Goal: Task Accomplishment & Management: Use online tool/utility

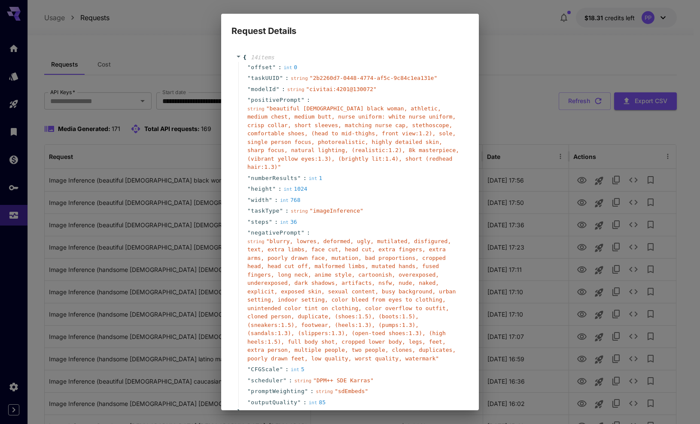
drag, startPoint x: 0, startPoint y: 0, endPoint x: 389, endPoint y: 61, distance: 393.6
click at [388, 61] on div "{ 14 item s " offset " : int 0 " taskUUID " : string " 2b2260d7-0448-4774-af5c-…" at bounding box center [350, 234] width 229 height 363
drag, startPoint x: 383, startPoint y: 86, endPoint x: 246, endPoint y: 88, distance: 137.1
click at [246, 88] on div "" modelId " : string " civitai:4201@130072 "" at bounding box center [351, 89] width 226 height 11
copy div "" modelId " : string " civitai:4201@130072 ""
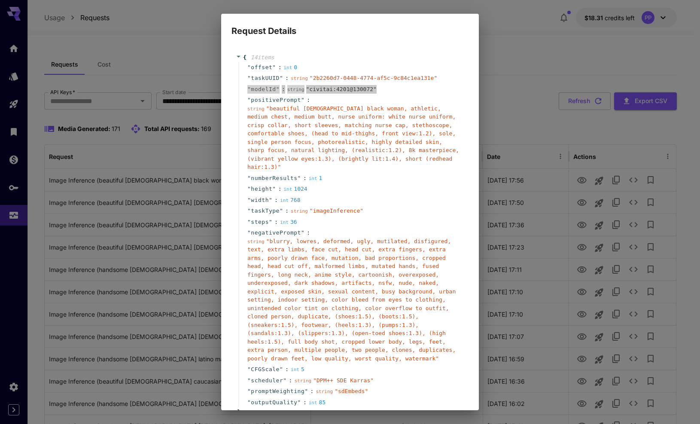
scroll to position [66, 0]
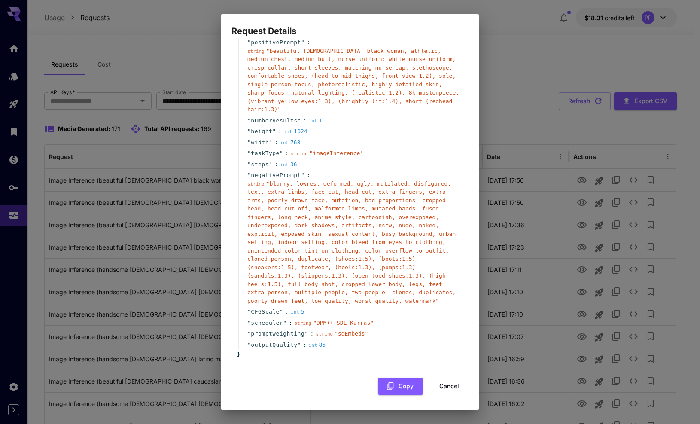
click at [444, 383] on button "Cancel" at bounding box center [449, 387] width 39 height 18
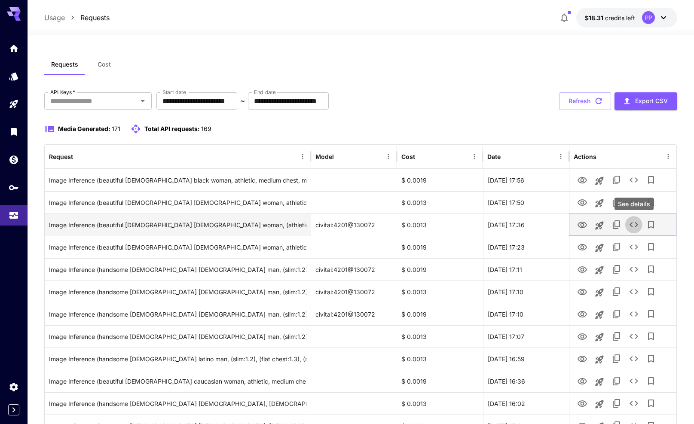
click at [640, 223] on button "See details" at bounding box center [633, 224] width 17 height 17
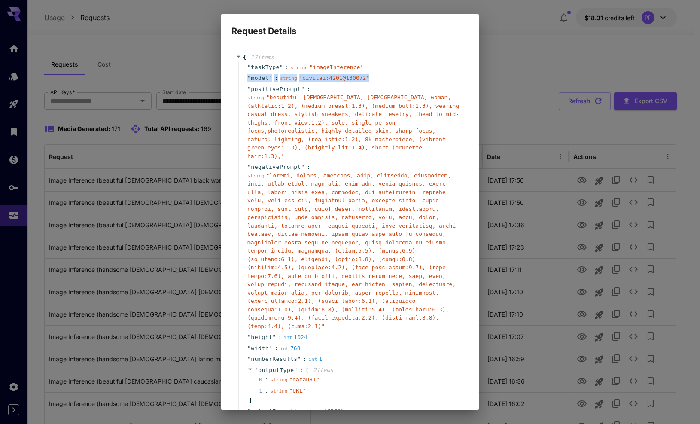
drag, startPoint x: 367, startPoint y: 75, endPoint x: 248, endPoint y: 77, distance: 119.0
click at [248, 77] on div "" model " : string " civitai:4201@130072 "" at bounding box center [351, 78] width 226 height 11
copy div "" model " : string " civitai:4201@130072 ""
click at [458, 65] on div "" taskType " : string " imageInference "" at bounding box center [351, 67] width 226 height 11
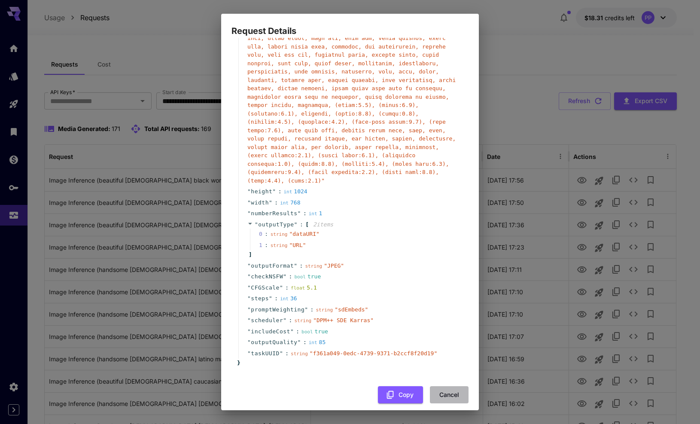
click at [442, 390] on button "Cancel" at bounding box center [449, 395] width 39 height 18
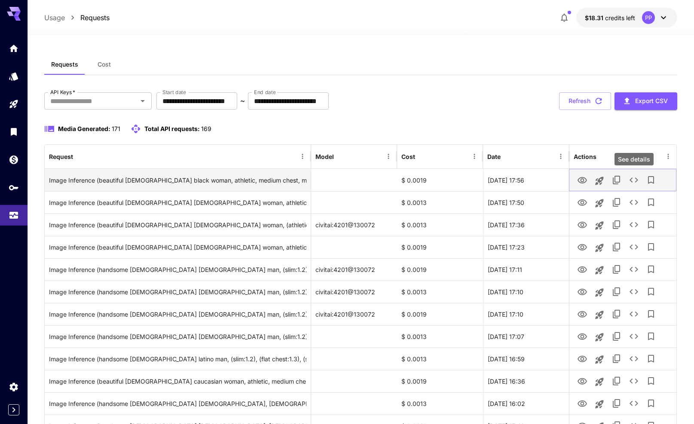
click at [630, 178] on icon "See details" at bounding box center [634, 180] width 10 height 10
